Goal: Contribute content

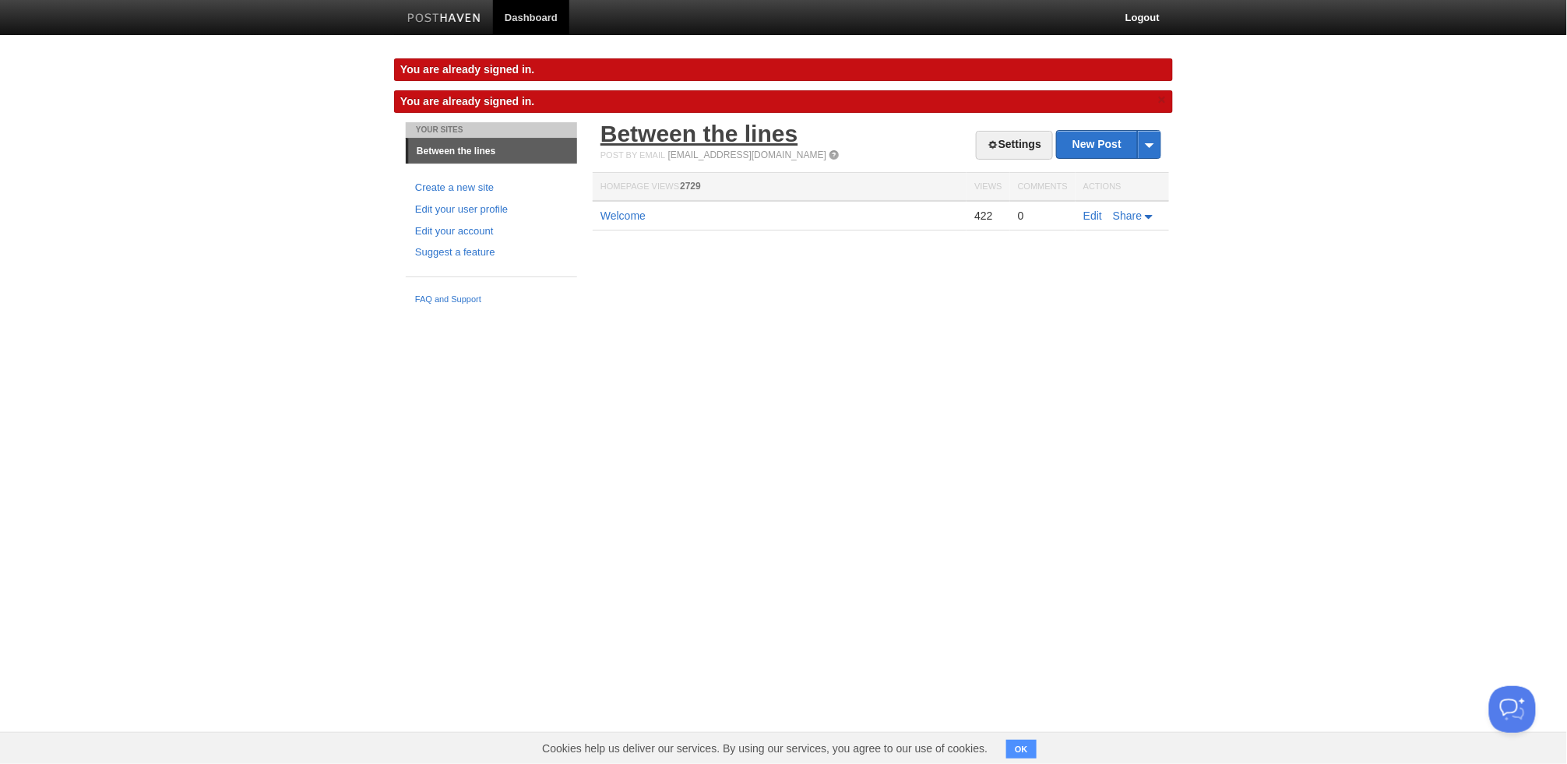
click at [656, 127] on link "Between the lines" at bounding box center [698, 134] width 197 height 26
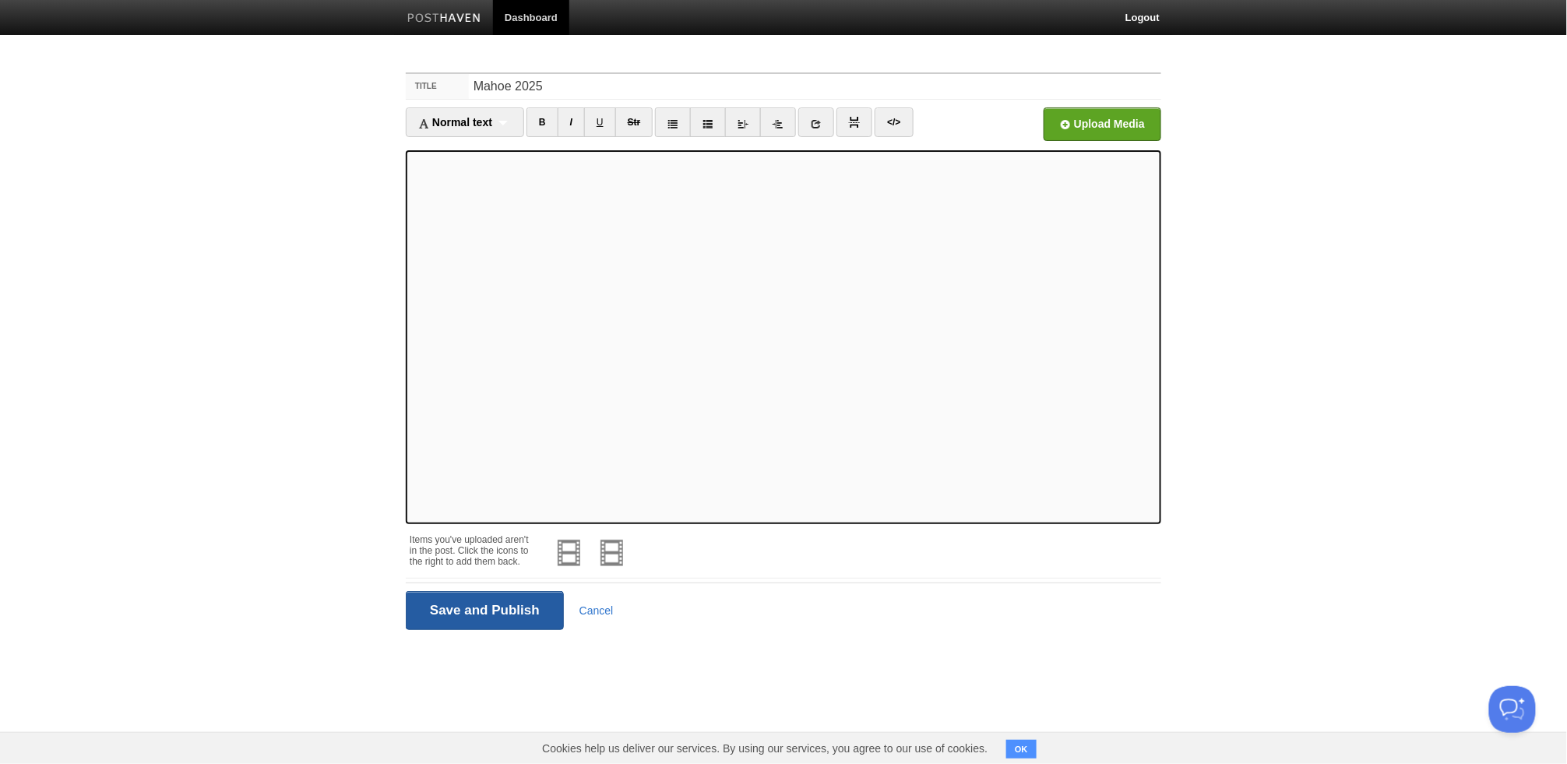
click at [486, 600] on input "Save and Publish" at bounding box center [485, 610] width 158 height 39
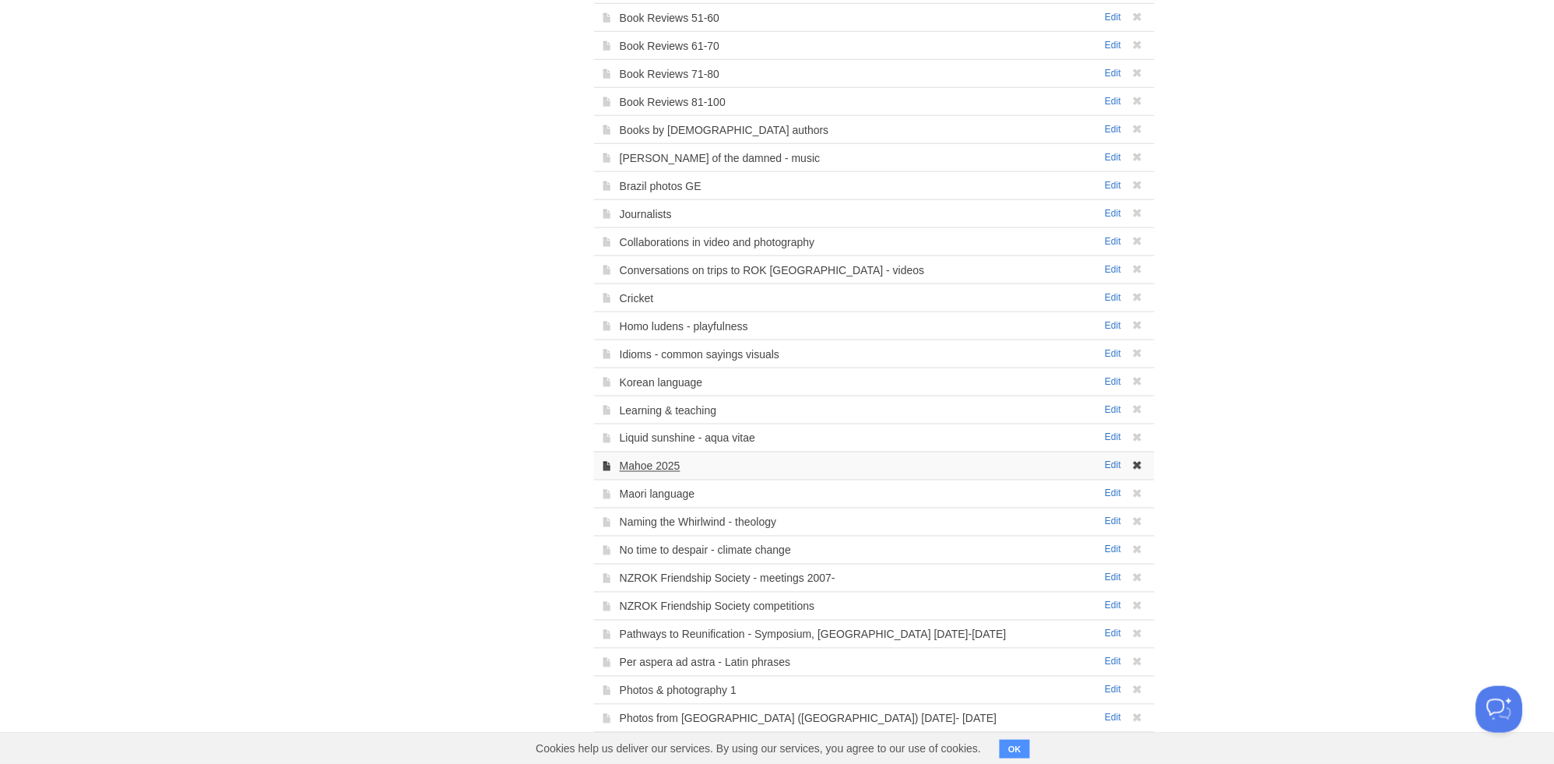
scroll to position [459, 0]
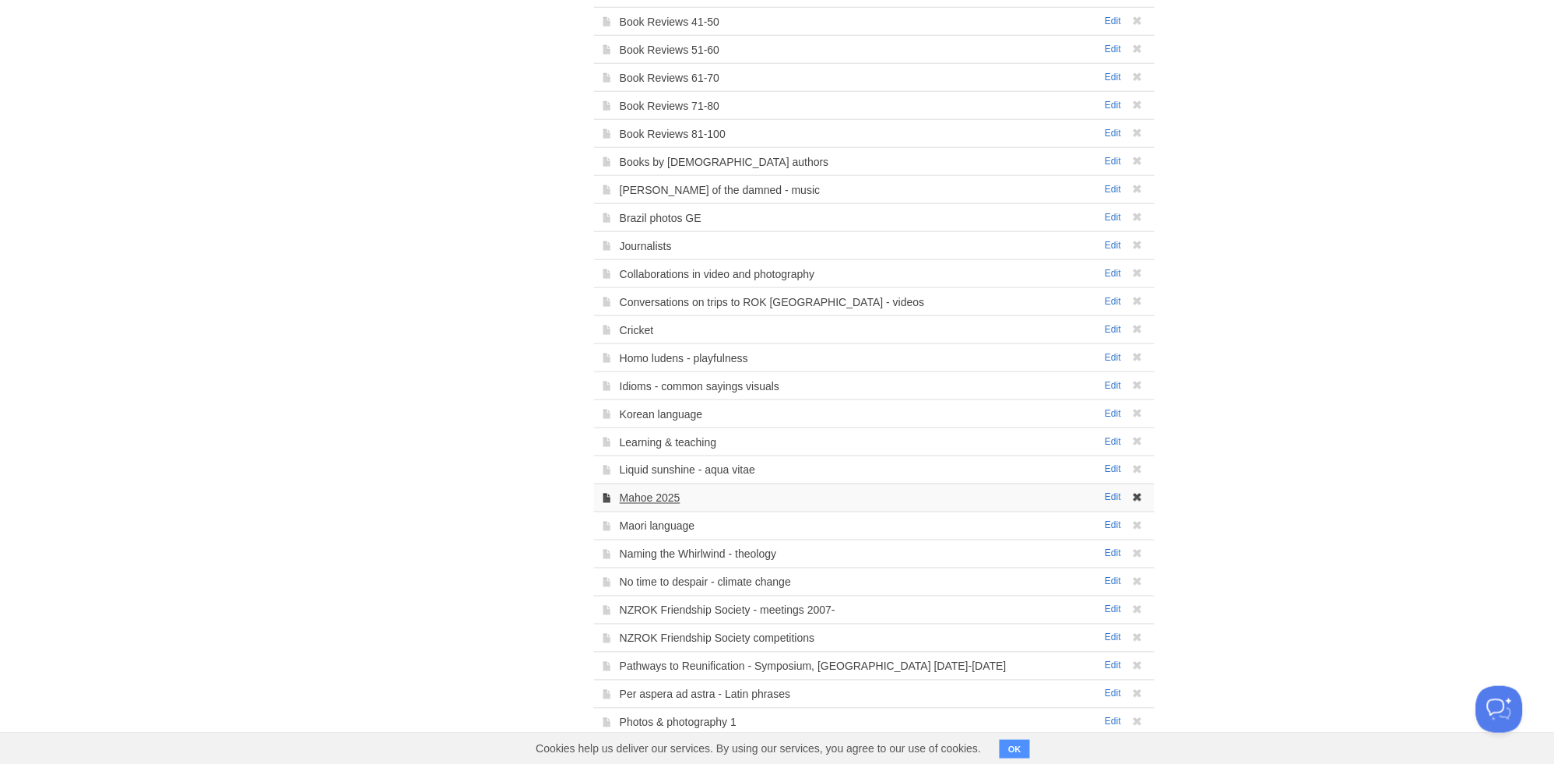
click at [639, 496] on link "Mahoe 2025" at bounding box center [650, 498] width 61 height 12
